Goal: Information Seeking & Learning: Understand process/instructions

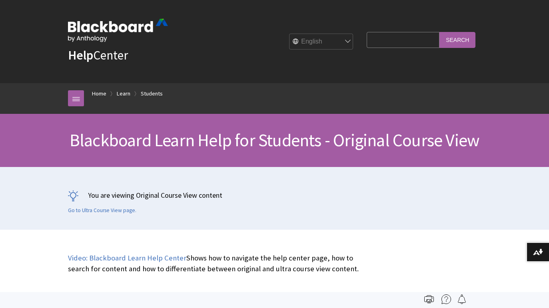
scroll to position [930, 0]
click at [43, 169] on div "You are viewing Original Course View content Go to Ultra Course View page." at bounding box center [274, 198] width 549 height 63
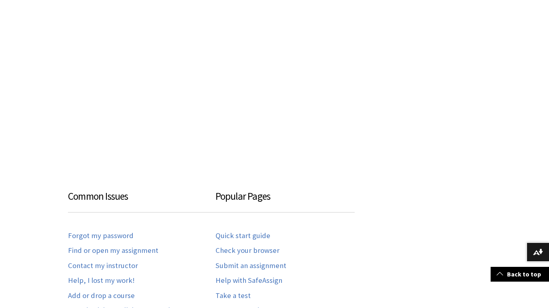
scroll to position [279, 0]
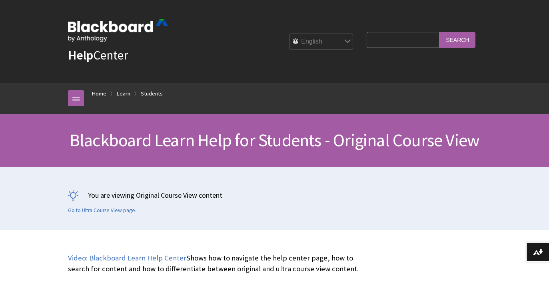
scroll to position [0, 0]
select select "/es-es/Learn/Student/Original?%3Fmode=view%3Fmode%3Dview"
click at [430, 182] on div "You are viewing Original Course View content Go to Ultra Course View page." at bounding box center [274, 198] width 429 height 63
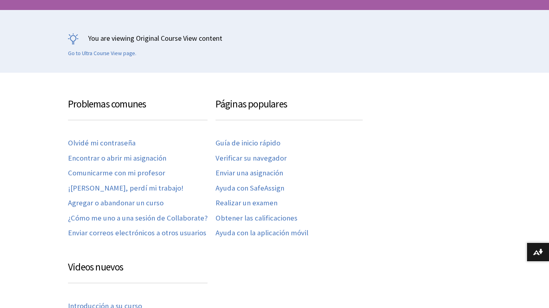
scroll to position [151, 0]
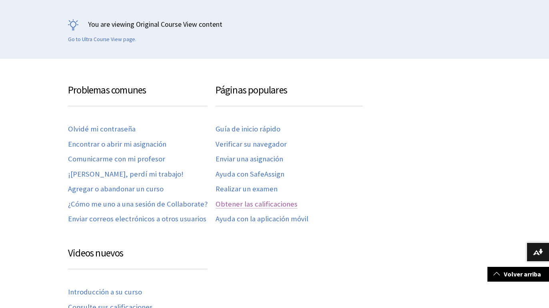
click at [254, 200] on link "Obtener las calificaciones" at bounding box center [256, 204] width 82 height 9
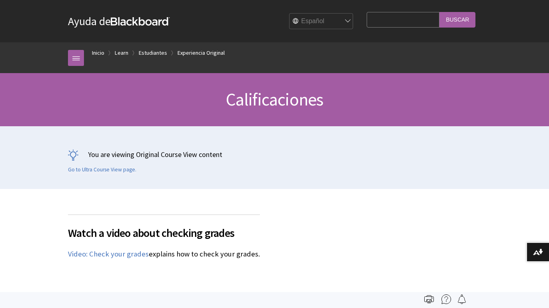
scroll to position [918, 0]
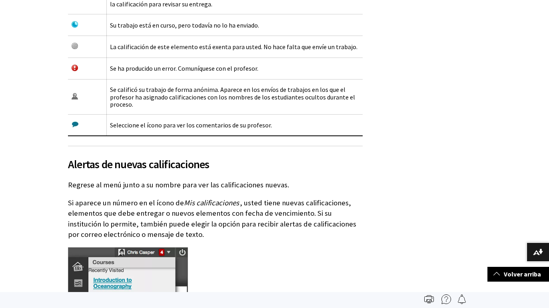
scroll to position [1427, 0]
